Goal: Task Accomplishment & Management: Use online tool/utility

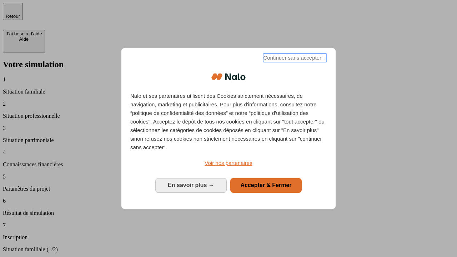
click at [294, 59] on span "Continuer sans accepter →" at bounding box center [295, 58] width 64 height 9
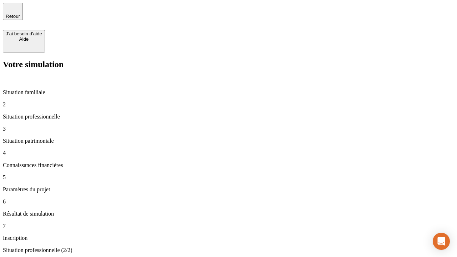
type input "30 000"
type input "40 000"
